Goal: Task Accomplishment & Management: Manage account settings

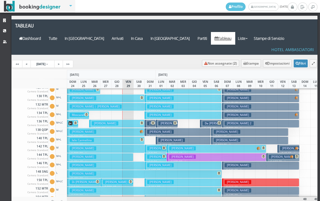
scroll to position [168, 0]
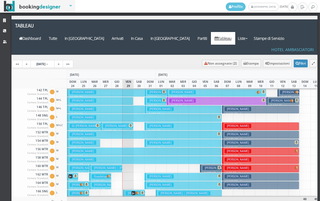
click at [109, 166] on h3 "Pesenti Michela | Belometti Paolo" at bounding box center [118, 168] width 52 height 4
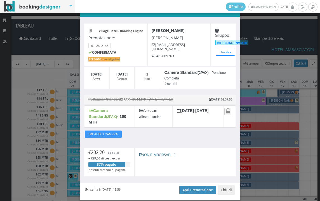
scroll to position [27, 0]
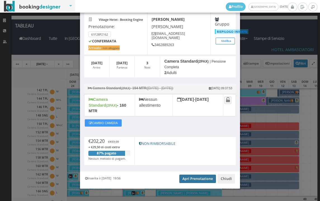
click at [191, 174] on link "Apri Prenotazione" at bounding box center [198, 178] width 37 height 8
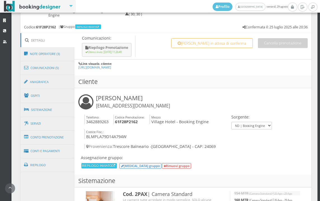
scroll to position [342, 0]
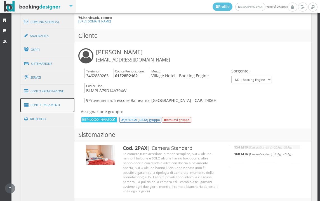
click at [50, 108] on link "Conti e Pagamenti" at bounding box center [47, 105] width 54 height 14
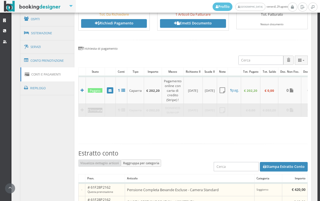
scroll to position [311, 0]
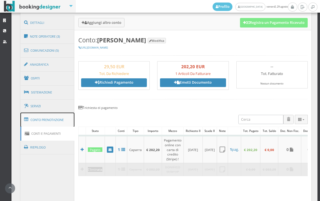
click at [60, 121] on link "Conto Prenotazione" at bounding box center [47, 119] width 54 height 15
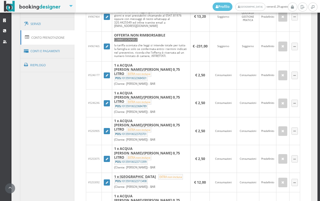
scroll to position [405, 0]
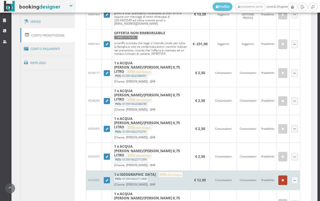
click at [279, 175] on button "button" at bounding box center [283, 180] width 9 height 10
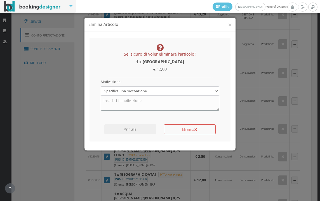
click at [131, 104] on textarea at bounding box center [160, 103] width 119 height 15
type textarea "w"
type textarea "errore camera"
click at [179, 129] on button "Elimina" at bounding box center [190, 129] width 52 height 10
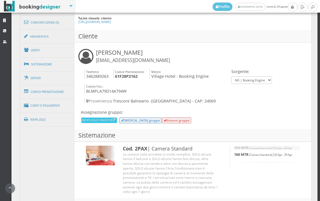
scroll to position [342, 0]
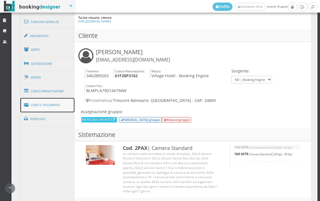
click at [64, 106] on link "Conti e Pagamenti" at bounding box center [47, 105] width 54 height 14
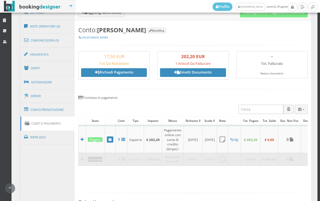
scroll to position [373, 0]
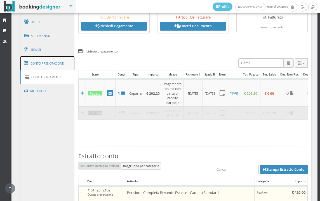
click at [52, 63] on link "Conto Prenotazione" at bounding box center [47, 63] width 54 height 15
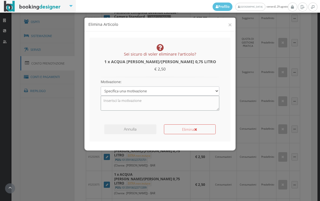
click at [142, 104] on textarea at bounding box center [160, 103] width 119 height 15
type textarea "inserita due piu"
click at [183, 126] on button "Elimina" at bounding box center [190, 129] width 52 height 10
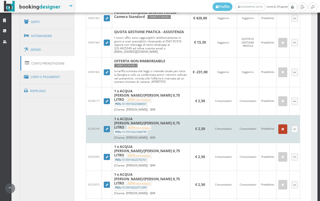
click at [281, 124] on button "button" at bounding box center [283, 129] width 9 height 10
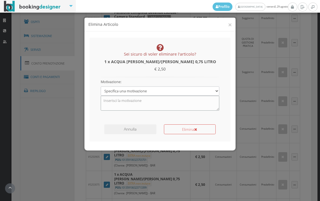
click at [144, 103] on textarea at bounding box center [160, 103] width 119 height 15
type textarea "inserita due in piu"
click at [196, 130] on icon "submit" at bounding box center [195, 129] width 3 height 4
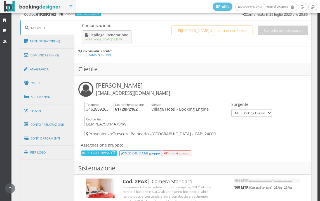
scroll to position [342, 0]
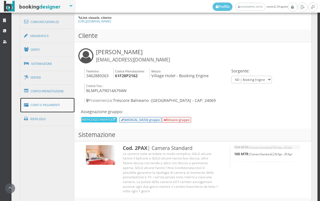
click at [61, 109] on link "Conti e Pagamenti" at bounding box center [47, 105] width 54 height 14
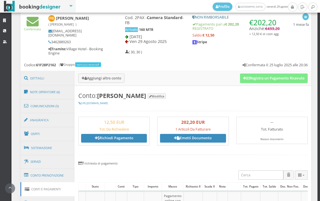
scroll to position [249, 0]
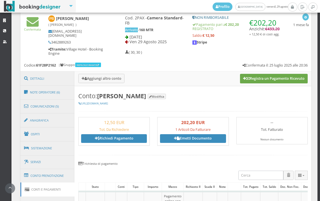
click at [267, 79] on button "Registra un Pagamento Ricevuto" at bounding box center [274, 79] width 68 height 10
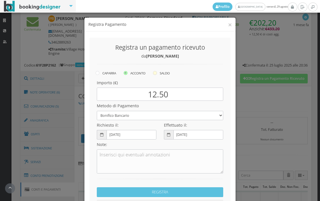
click at [154, 74] on icon at bounding box center [155, 73] width 4 height 4
radio input "true"
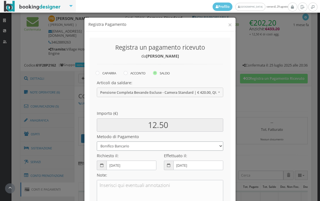
click at [139, 145] on select "Bonifico Bancario BONIFICO SUM UP Contanti Assegno Bancario Assegno Circolare V…" at bounding box center [160, 145] width 127 height 9
select select
click at [97, 141] on select "Bonifico Bancario BONIFICO SUM UP Contanti Assegno Bancario Assegno Circolare V…" at bounding box center [160, 145] width 127 height 9
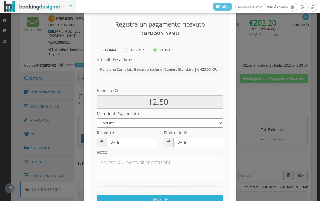
scroll to position [76, 0]
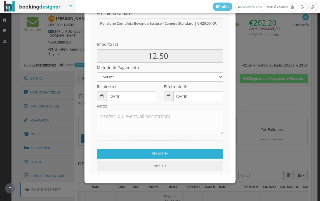
click at [133, 154] on button "REGISTRA" at bounding box center [160, 153] width 127 height 10
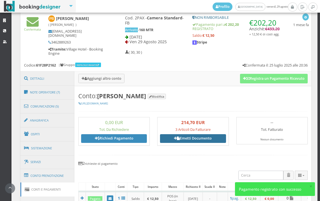
click at [189, 136] on link "Emetti Documento" at bounding box center [193, 138] width 66 height 8
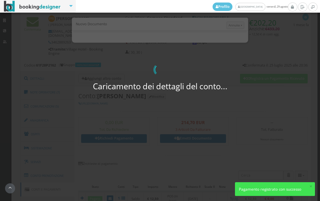
select select "PF"
select select "TRESCORE BALNEARIO"
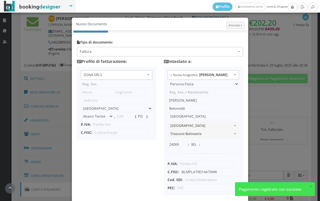
type input "ZONA SRLS"
type input "Vico V Durante, 8"
select select "Frattamaggiore"
type input "80027"
type input "NA"
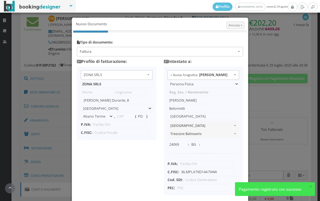
type input "10356321215"
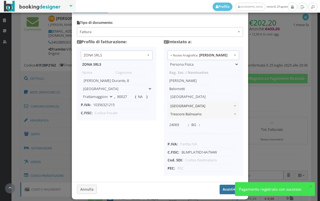
scroll to position [44, 0]
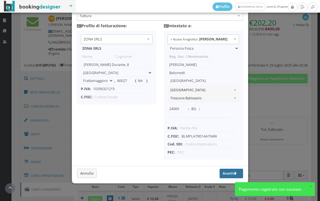
click at [220, 175] on button "Avanti" at bounding box center [232, 173] width 24 height 10
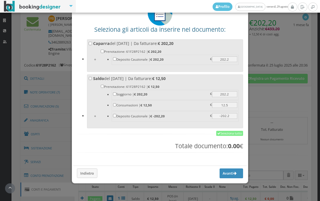
scroll to position [44, 0]
click at [223, 132] on link "Seleziona tutto" at bounding box center [230, 133] width 27 height 5
checkbox input "true"
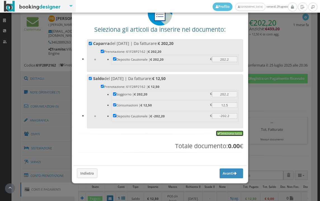
checkbox input "true"
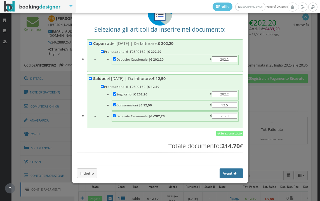
drag, startPoint x: 219, startPoint y: 175, endPoint x: 226, endPoint y: 150, distance: 25.8
click at [220, 175] on button "Avanti" at bounding box center [232, 173] width 24 height 10
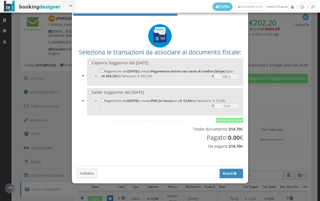
scroll to position [18, 0]
click at [224, 119] on link "Seleziona tutto" at bounding box center [230, 120] width 27 height 5
checkbox input "true"
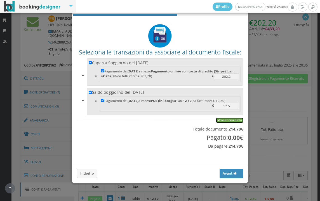
checkbox input "true"
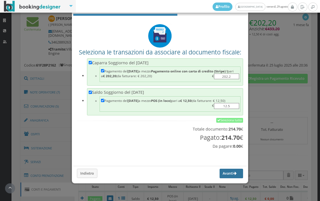
click at [220, 173] on button "Avanti" at bounding box center [232, 173] width 24 height 10
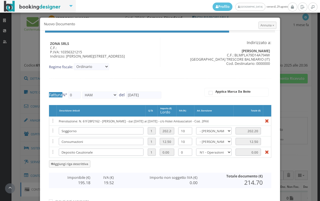
type input "549"
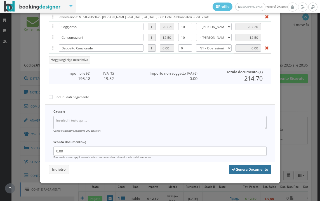
click at [231, 168] on button "Genera Documento" at bounding box center [250, 169] width 43 height 10
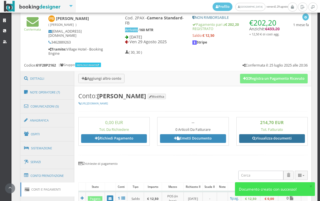
click at [263, 138] on link "Visualizza documenti" at bounding box center [273, 138] width 66 height 8
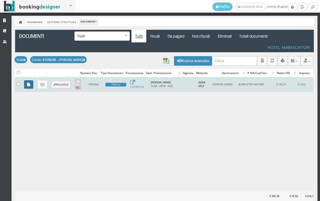
click at [30, 85] on icon at bounding box center [28, 85] width 3 height 4
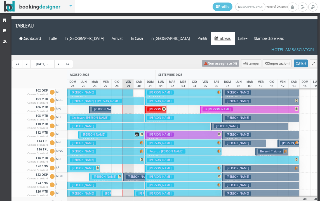
click at [218, 60] on link "Non assegnate ( 4 )" at bounding box center [220, 63] width 37 height 7
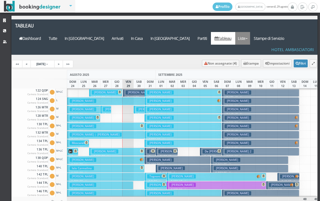
click at [250, 32] on link "Liste" at bounding box center [243, 38] width 15 height 13
click at [261, 64] on link "Foglio Pulizie" at bounding box center [256, 69] width 40 height 10
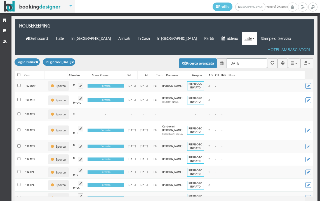
click at [248, 58] on input "[DATE]" at bounding box center [247, 62] width 41 height 9
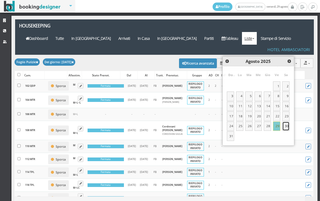
click at [287, 126] on link "30" at bounding box center [286, 126] width 7 height 10
type input "[DATE]"
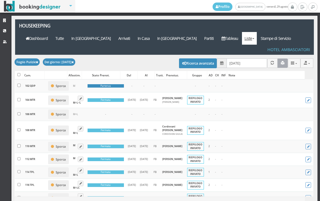
click at [279, 58] on button "button" at bounding box center [283, 62] width 10 height 9
